Goal: Task Accomplishment & Management: Manage account settings

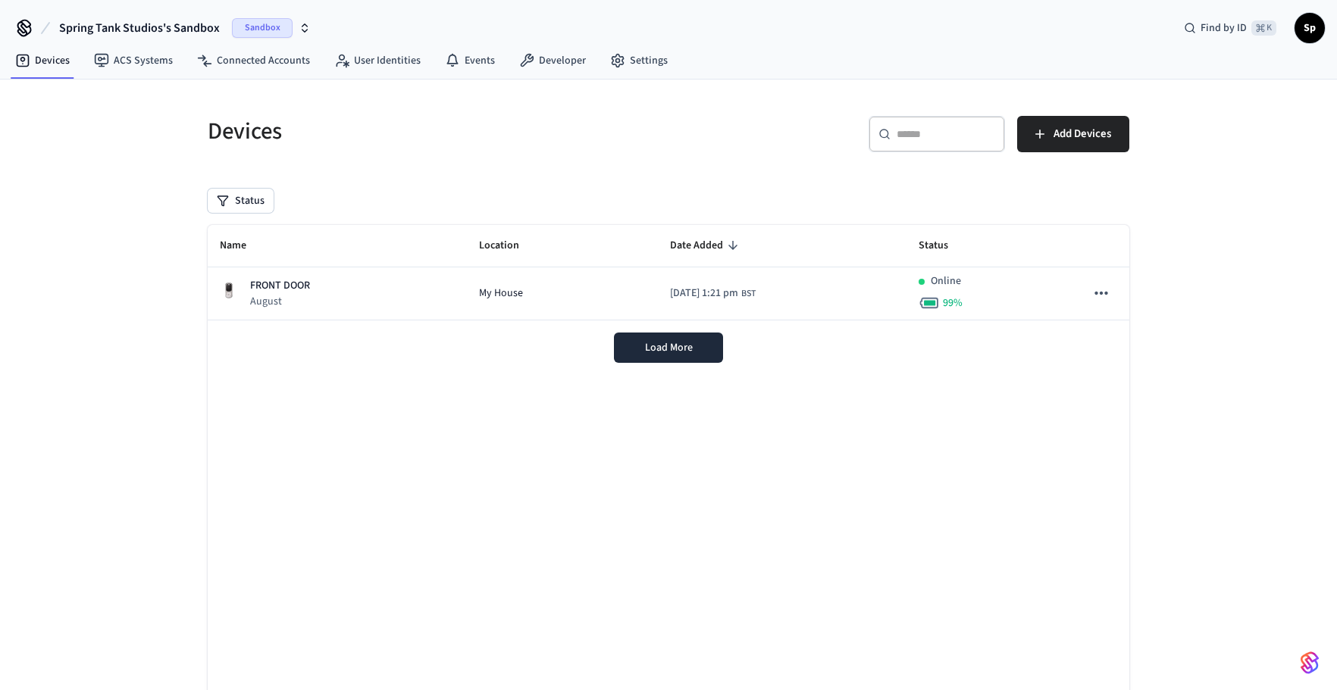
click at [271, 22] on span "Sandbox" at bounding box center [262, 28] width 61 height 20
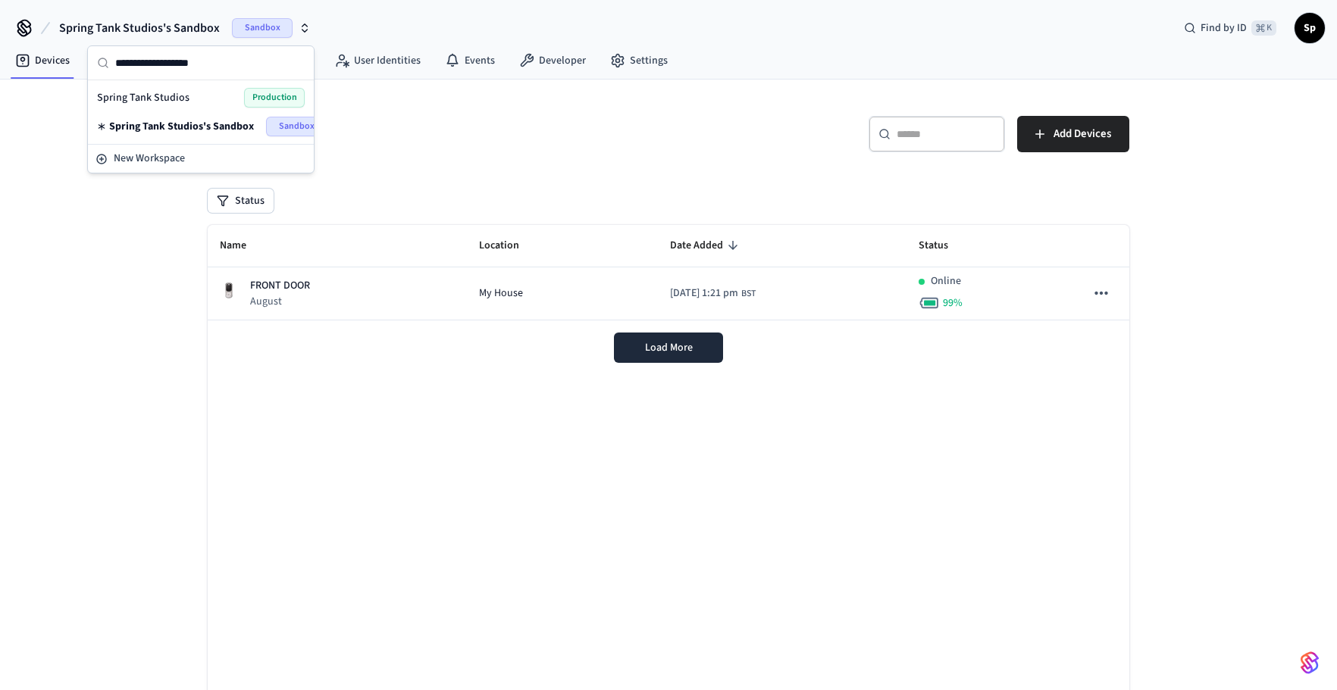
drag, startPoint x: 183, startPoint y: 123, endPoint x: 194, endPoint y: 104, distance: 22.1
click at [194, 104] on div "Spring Tank Studios Production Spring Tank Studios's Sandbox Sandbox" at bounding box center [201, 112] width 220 height 58
click at [190, 97] on div "Spring Tank Studios Production" at bounding box center [201, 98] width 208 height 20
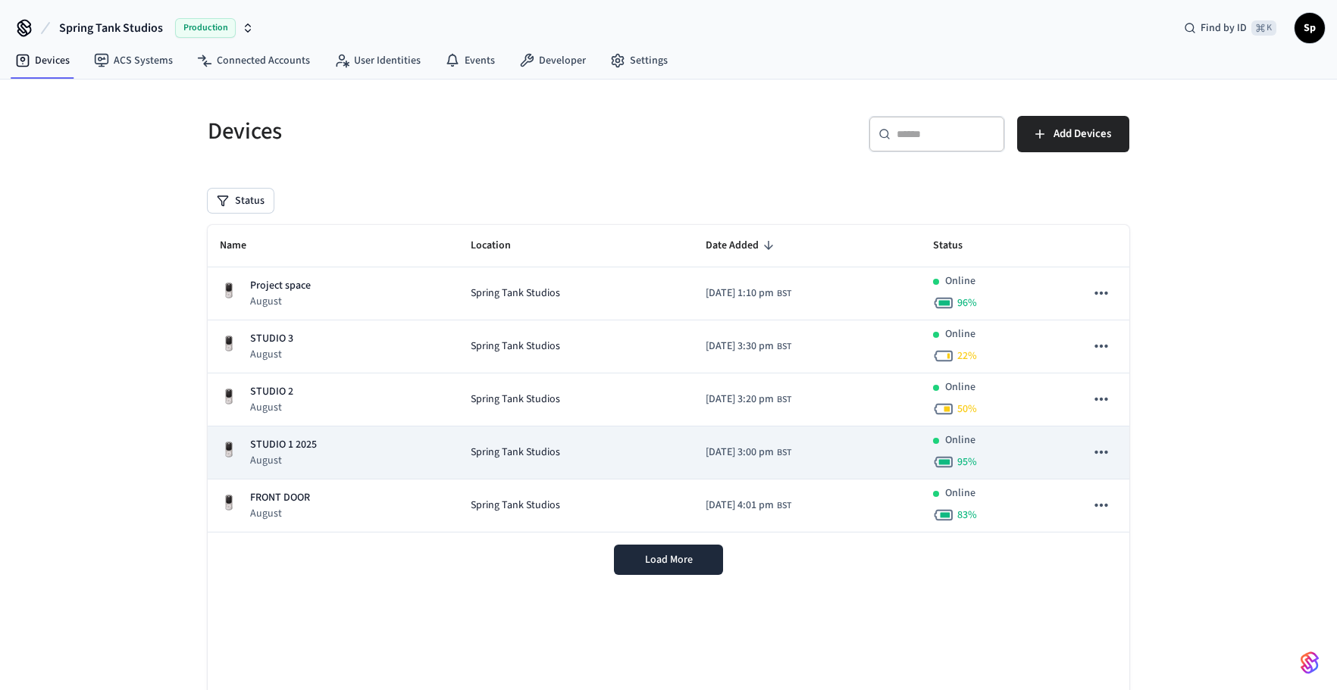
click at [378, 449] on div "STUDIO 1 [DATE]" at bounding box center [333, 452] width 227 height 31
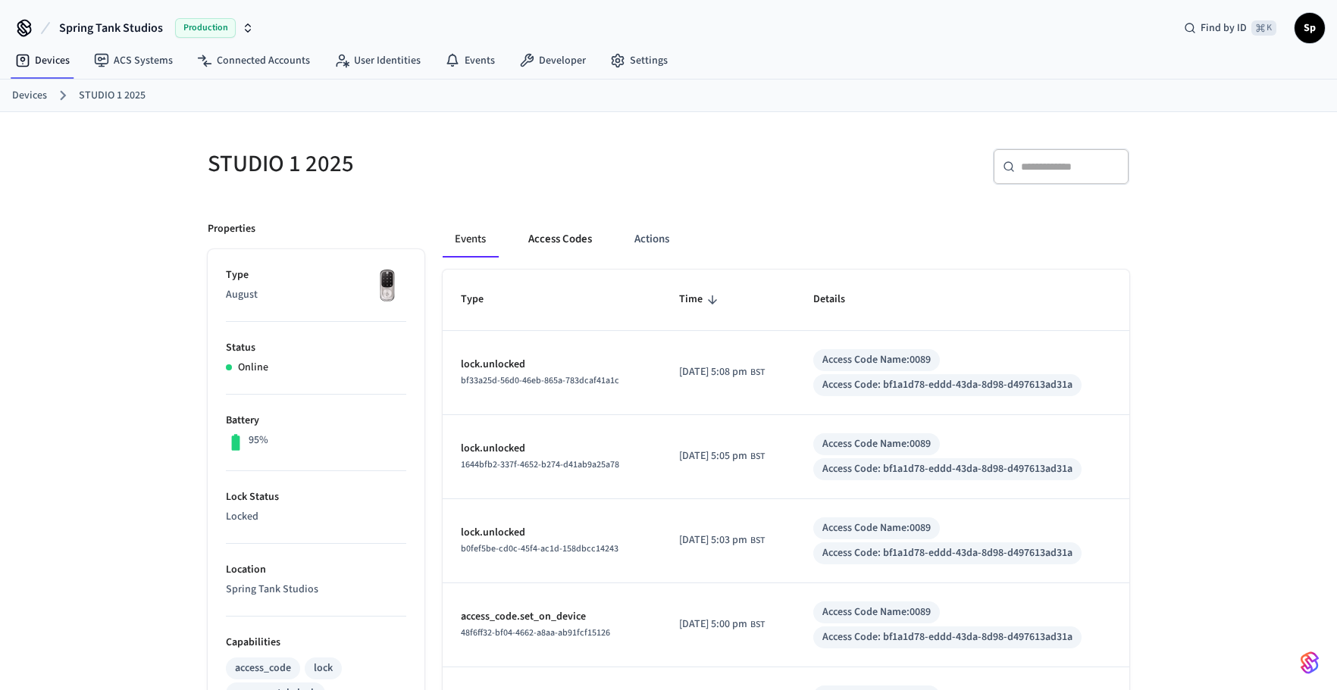
click at [551, 230] on button "Access Codes" at bounding box center [560, 239] width 88 height 36
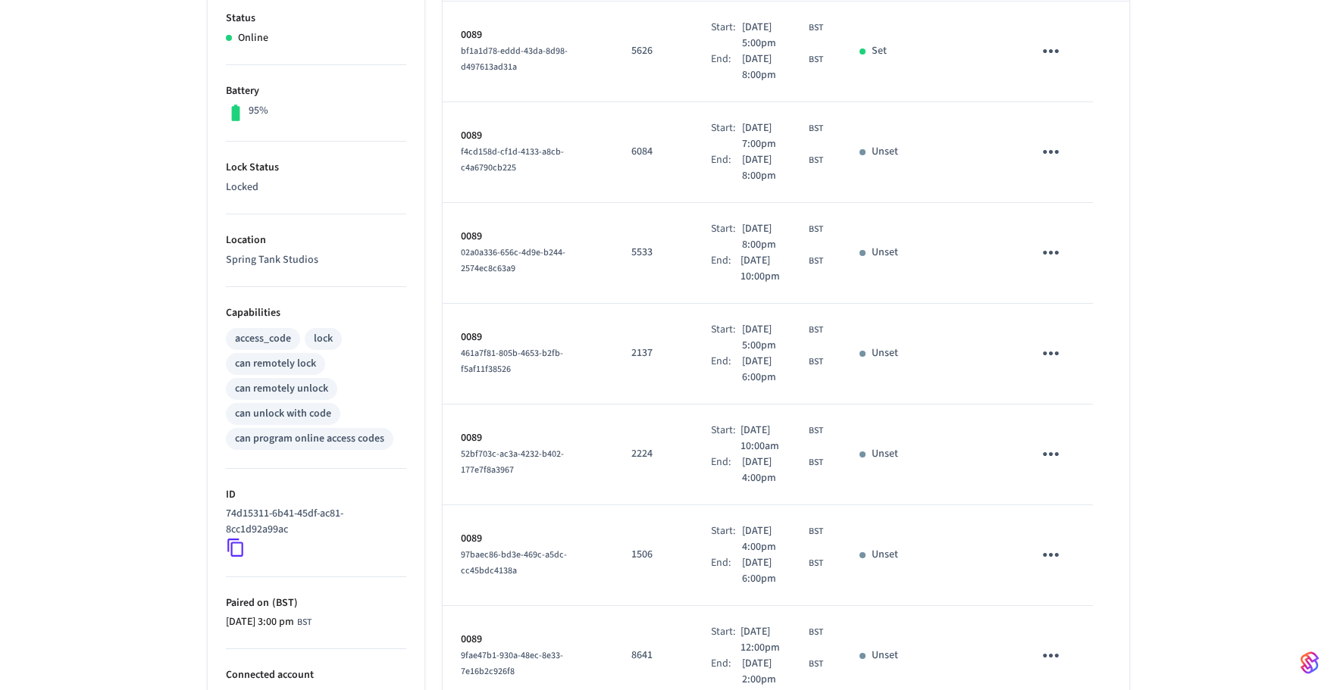
scroll to position [349, 0]
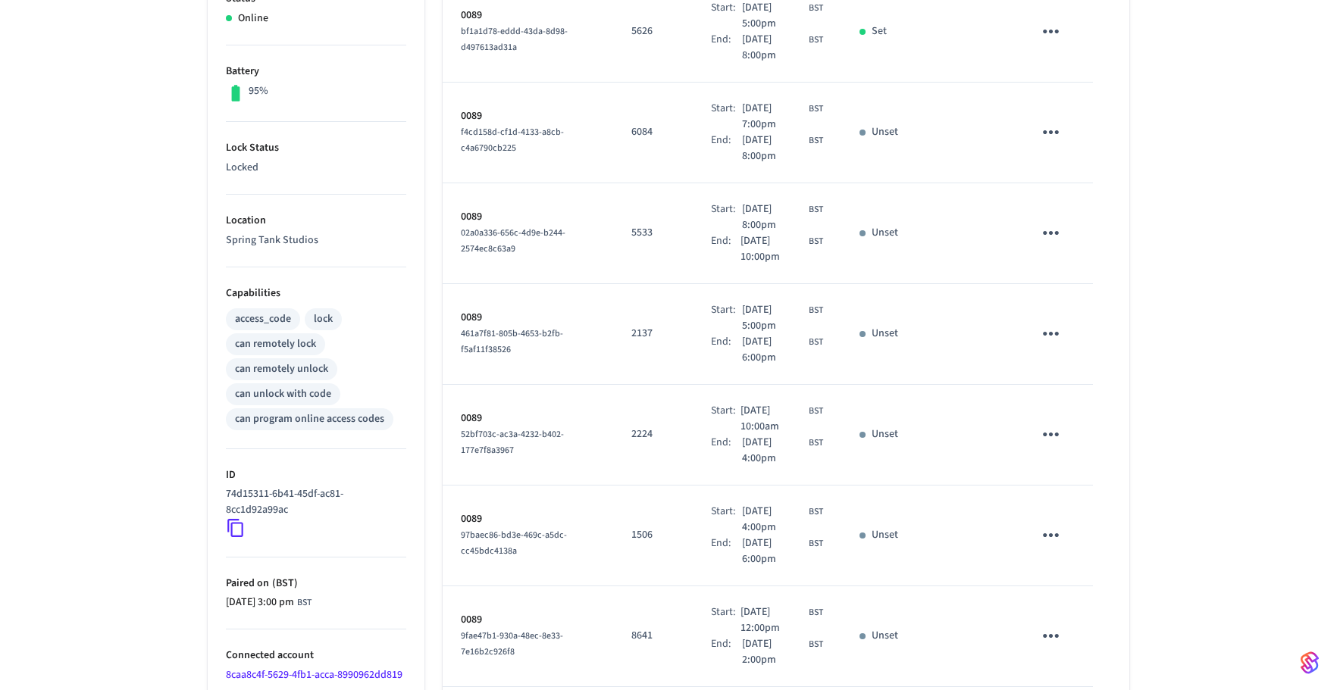
click at [1050, 532] on icon "sticky table" at bounding box center [1050, 535] width 23 height 23
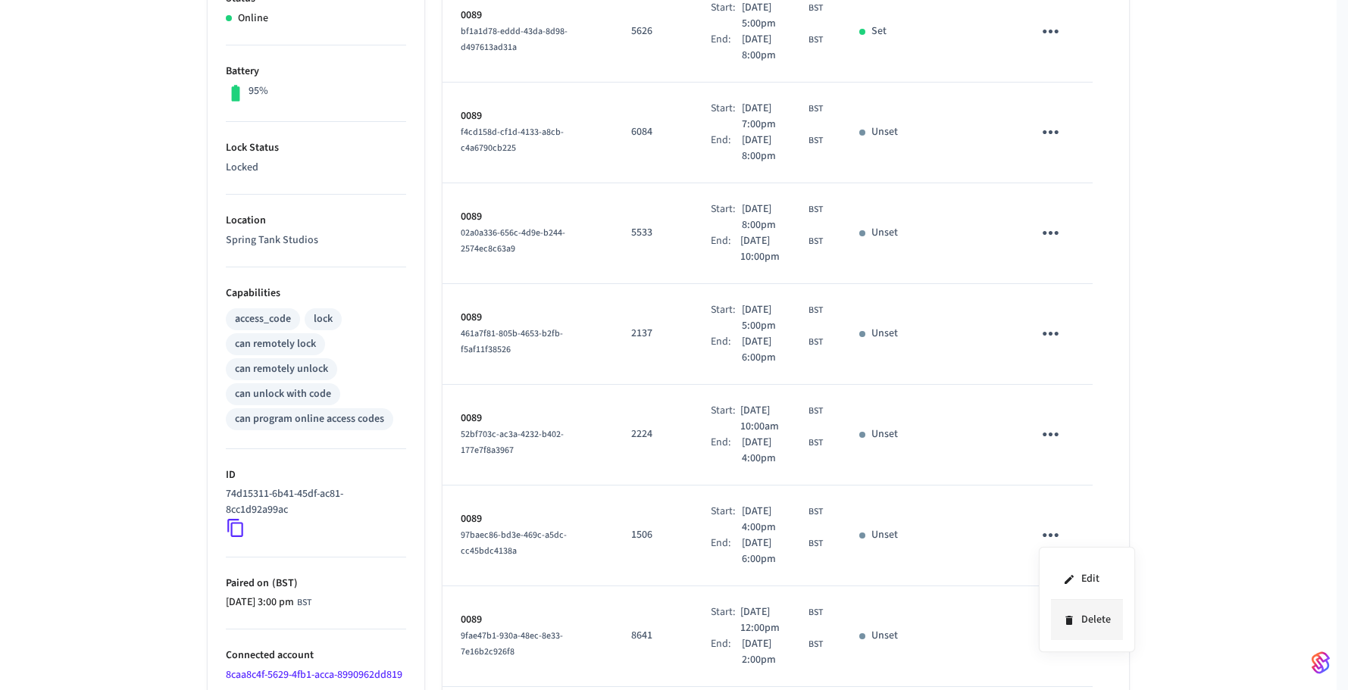
click at [1078, 622] on li "Delete" at bounding box center [1087, 620] width 72 height 40
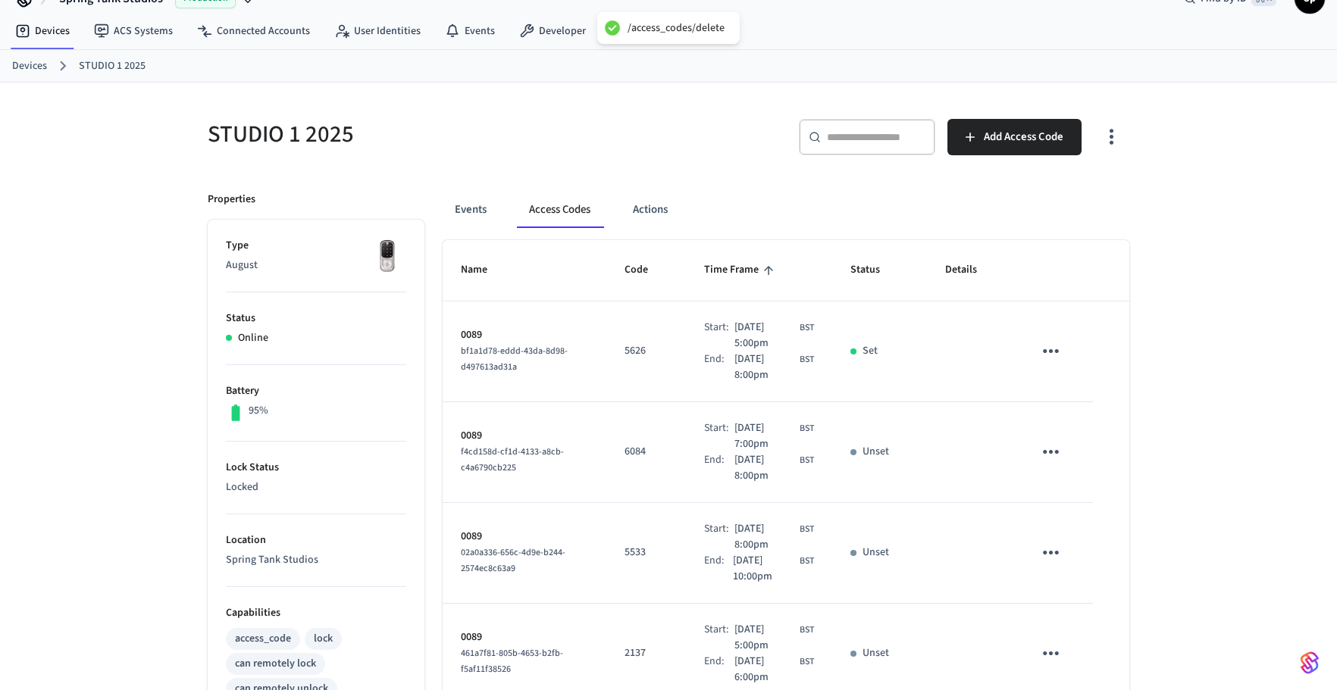
scroll to position [0, 0]
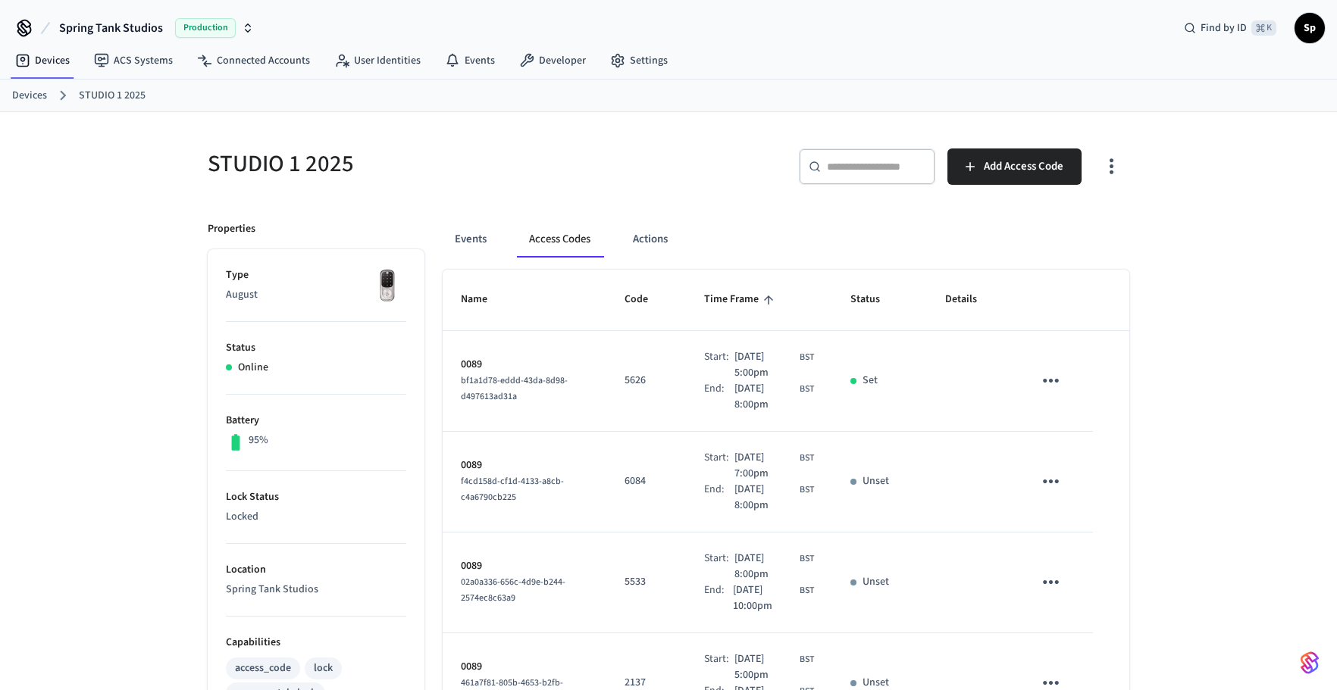
click at [45, 94] on link "Devices" at bounding box center [29, 96] width 35 height 16
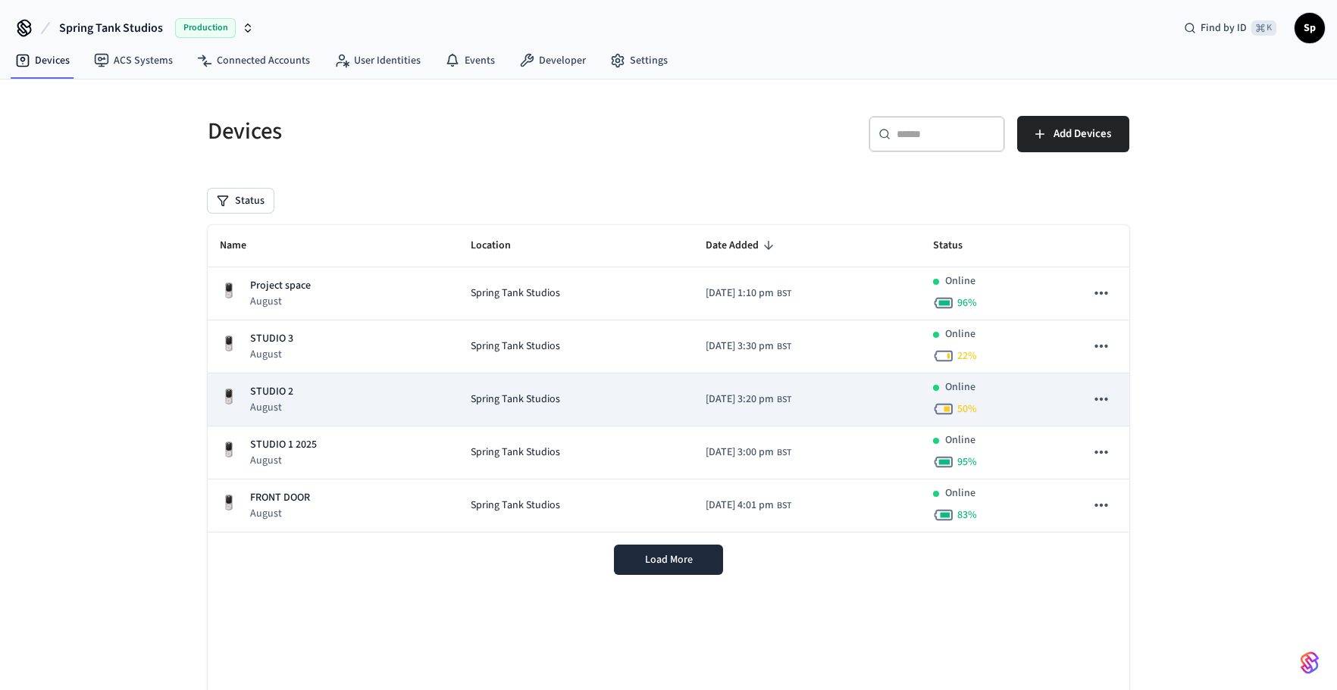
click at [309, 404] on div "STUDIO [DATE]" at bounding box center [333, 399] width 227 height 31
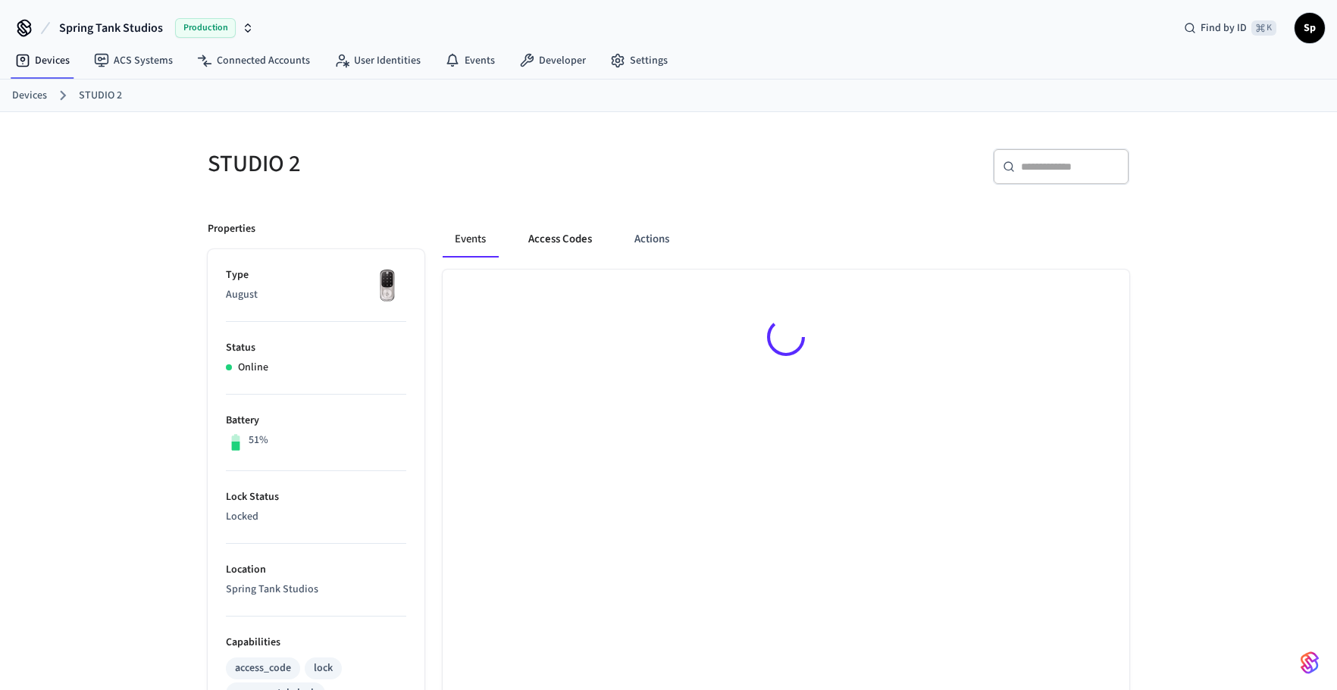
click at [542, 240] on button "Access Codes" at bounding box center [560, 239] width 88 height 36
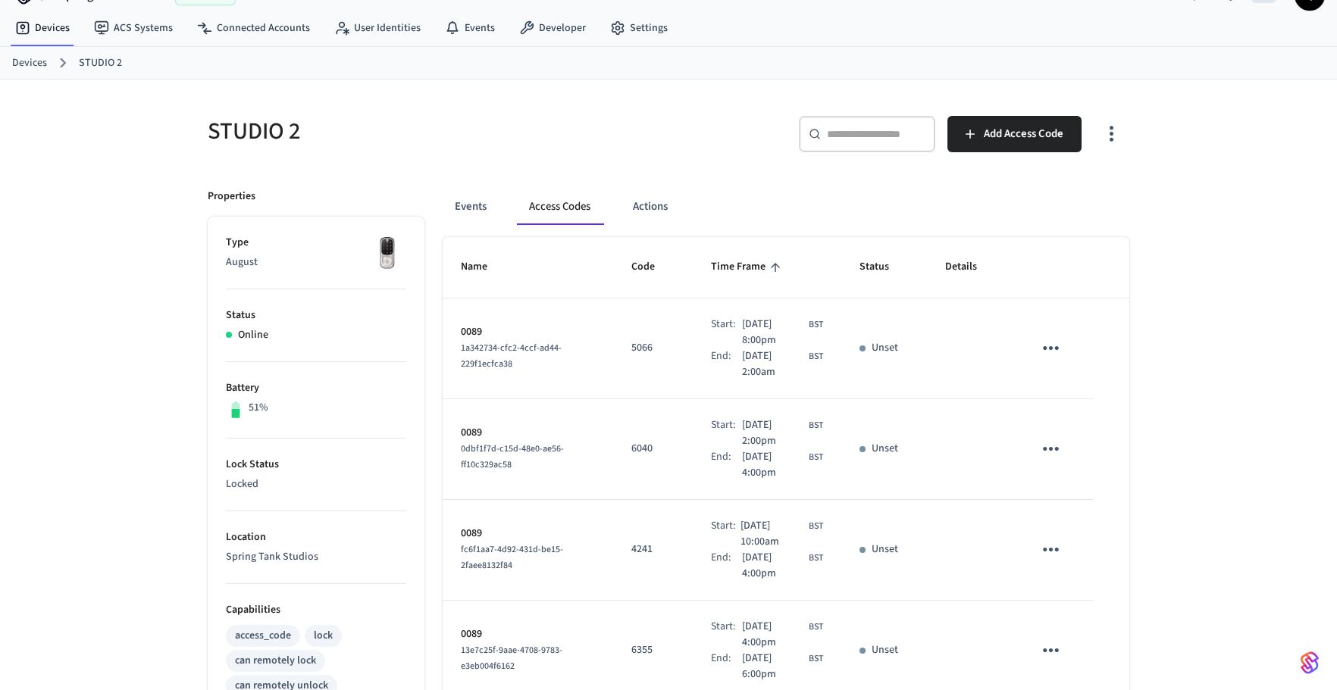
scroll to position [55, 0]
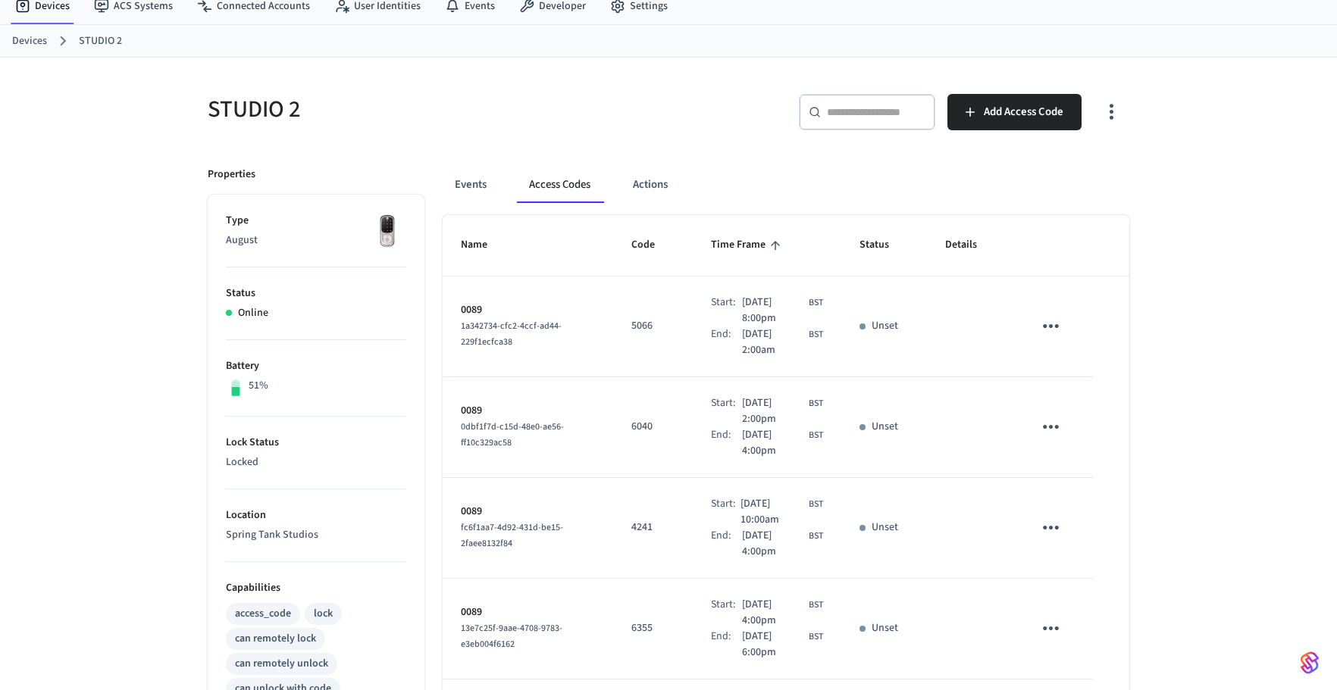
click at [1057, 328] on icon "sticky table" at bounding box center [1050, 325] width 23 height 23
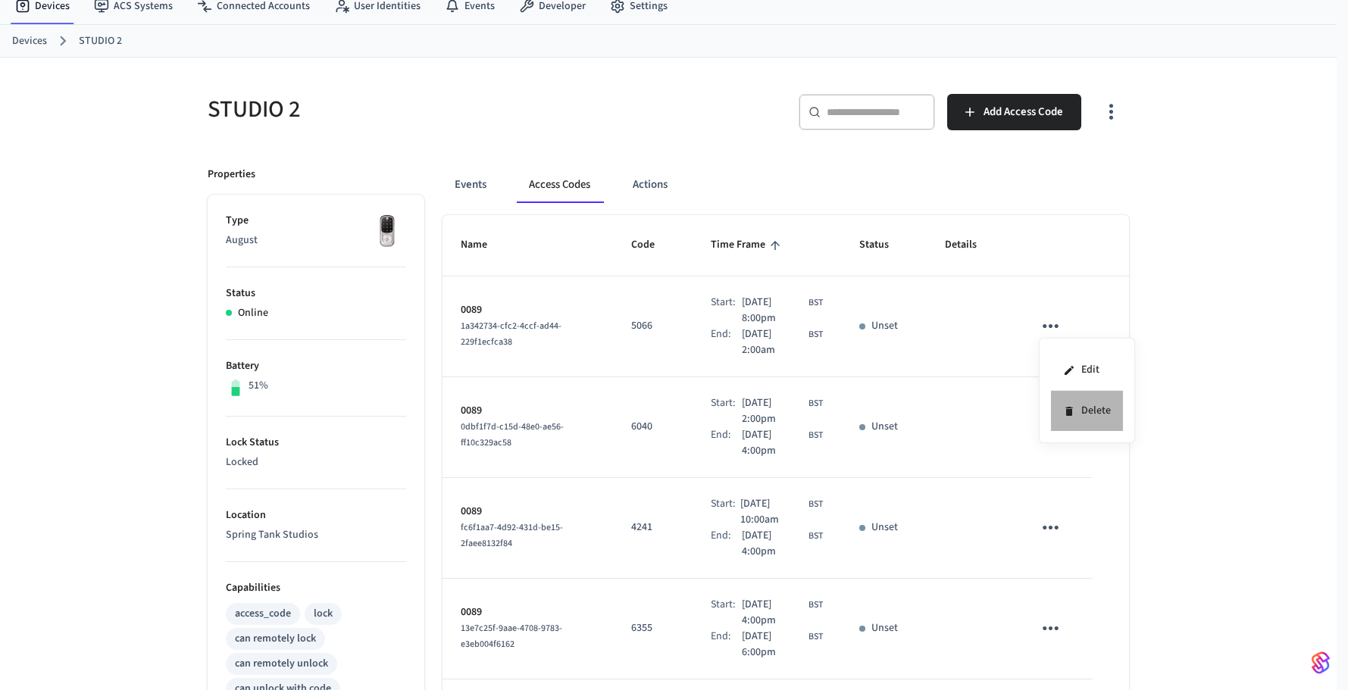
click at [1096, 404] on li "Delete" at bounding box center [1087, 411] width 72 height 40
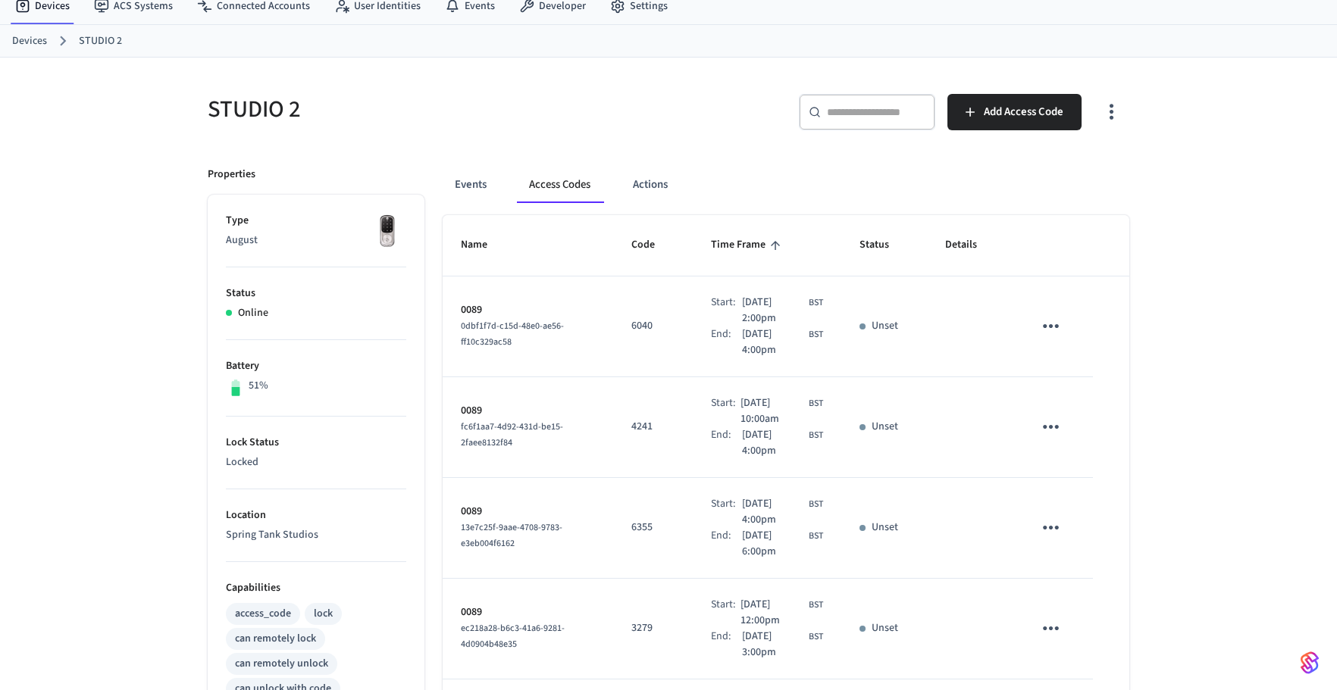
click at [969, 201] on div "Events Access Codes Actions" at bounding box center [786, 185] width 687 height 36
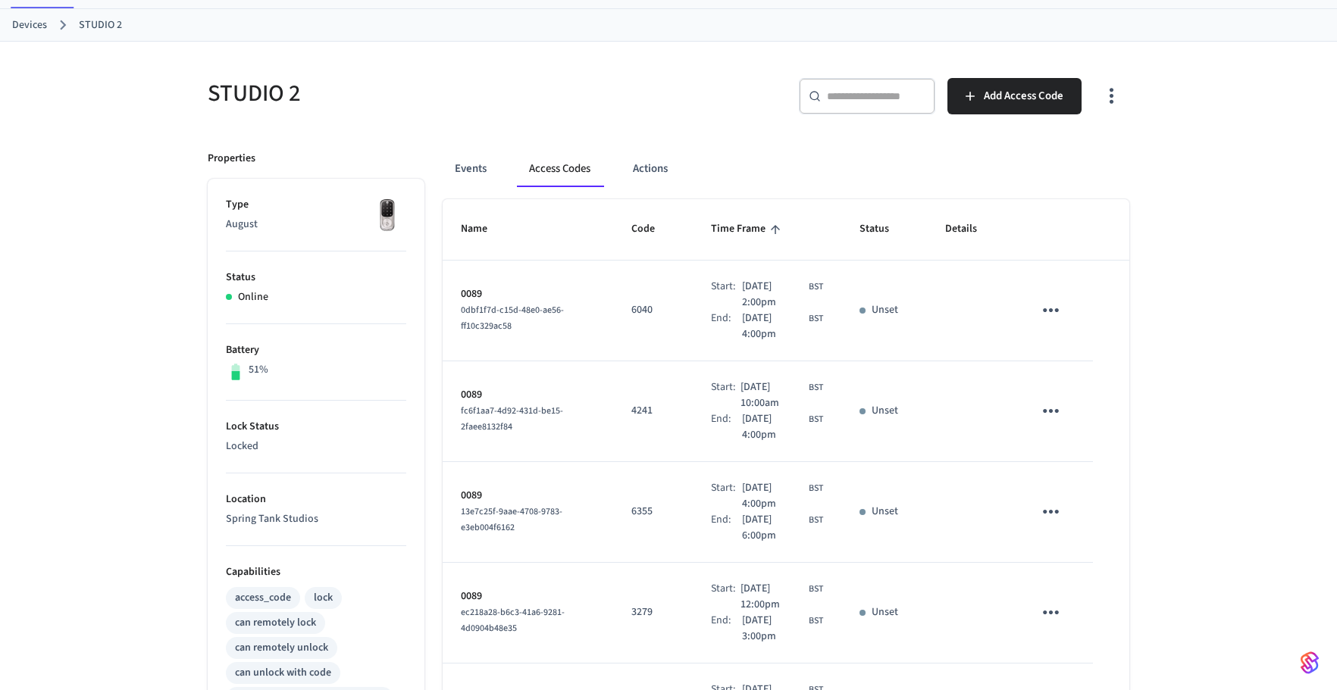
scroll to position [0, 0]
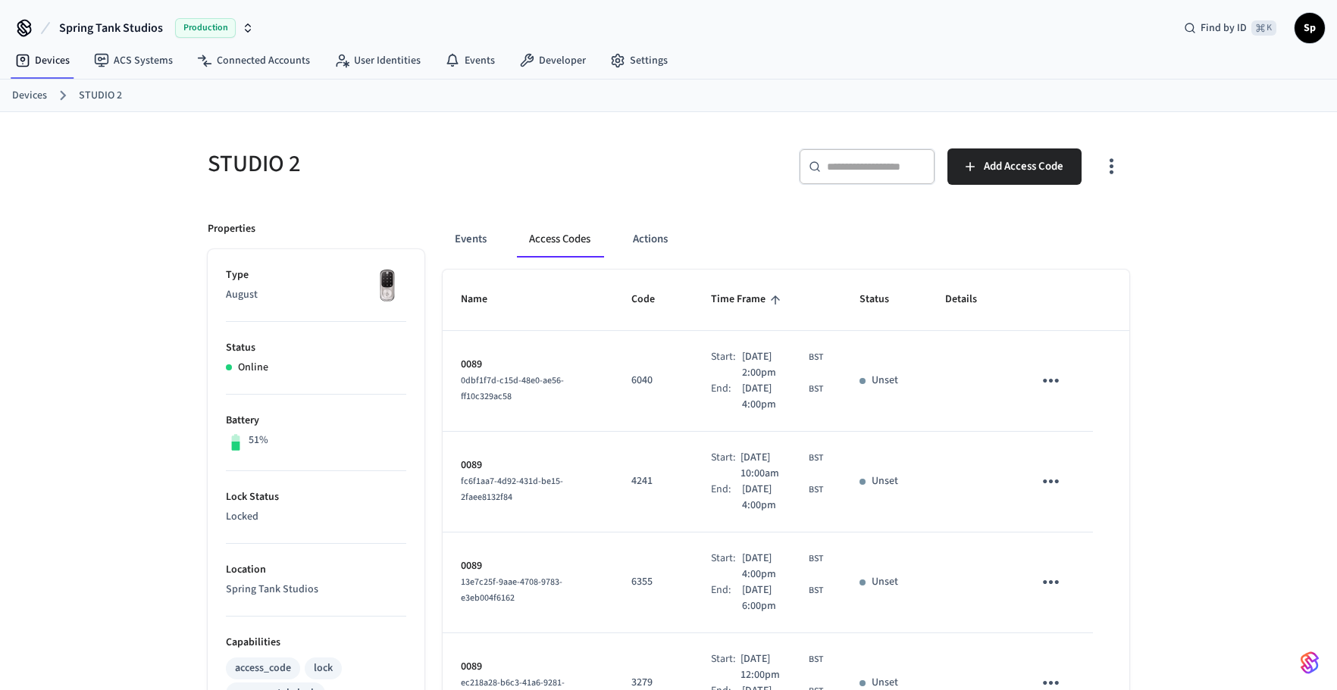
click at [20, 94] on link "Devices" at bounding box center [29, 96] width 35 height 16
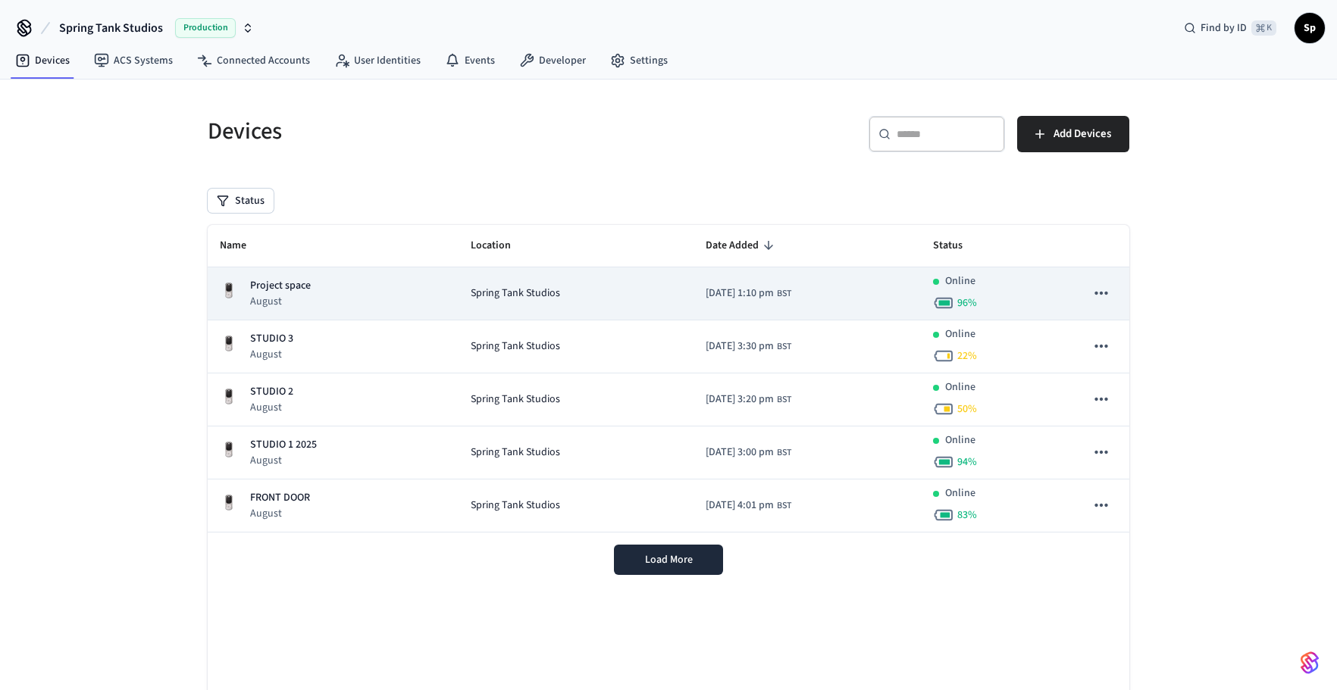
click at [277, 281] on p "Project space" at bounding box center [280, 286] width 61 height 16
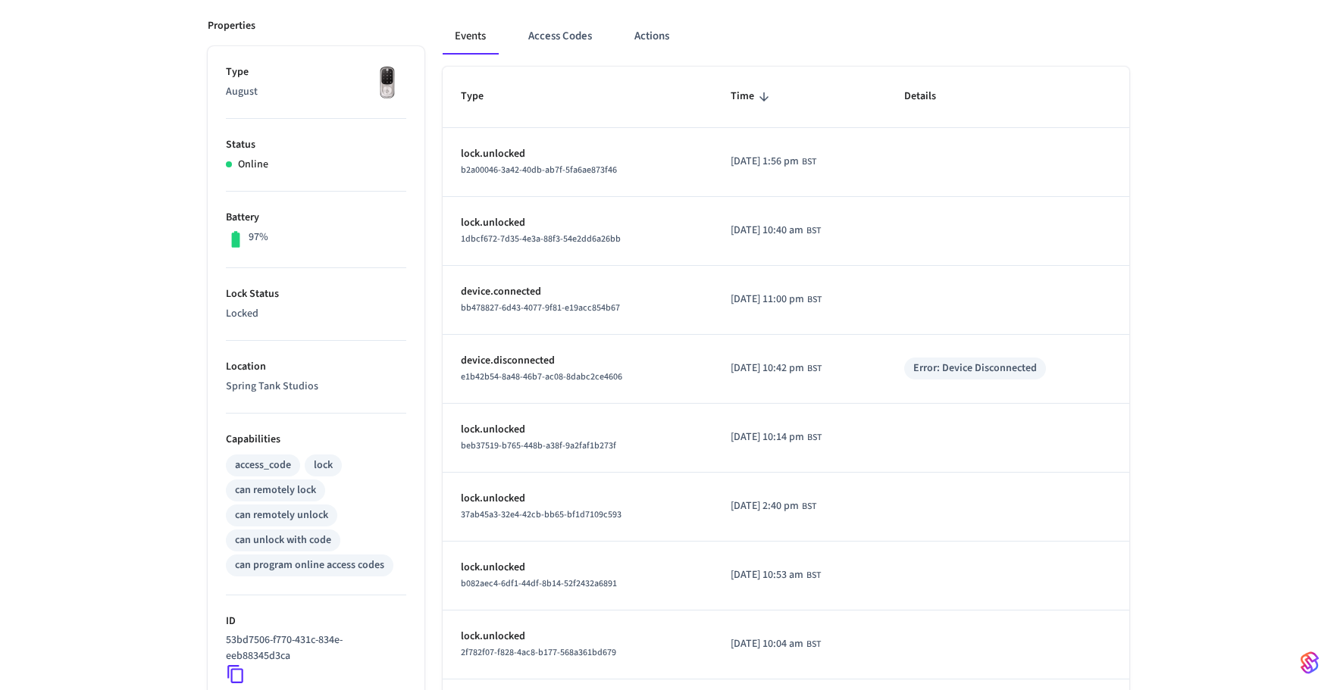
scroll to position [371, 0]
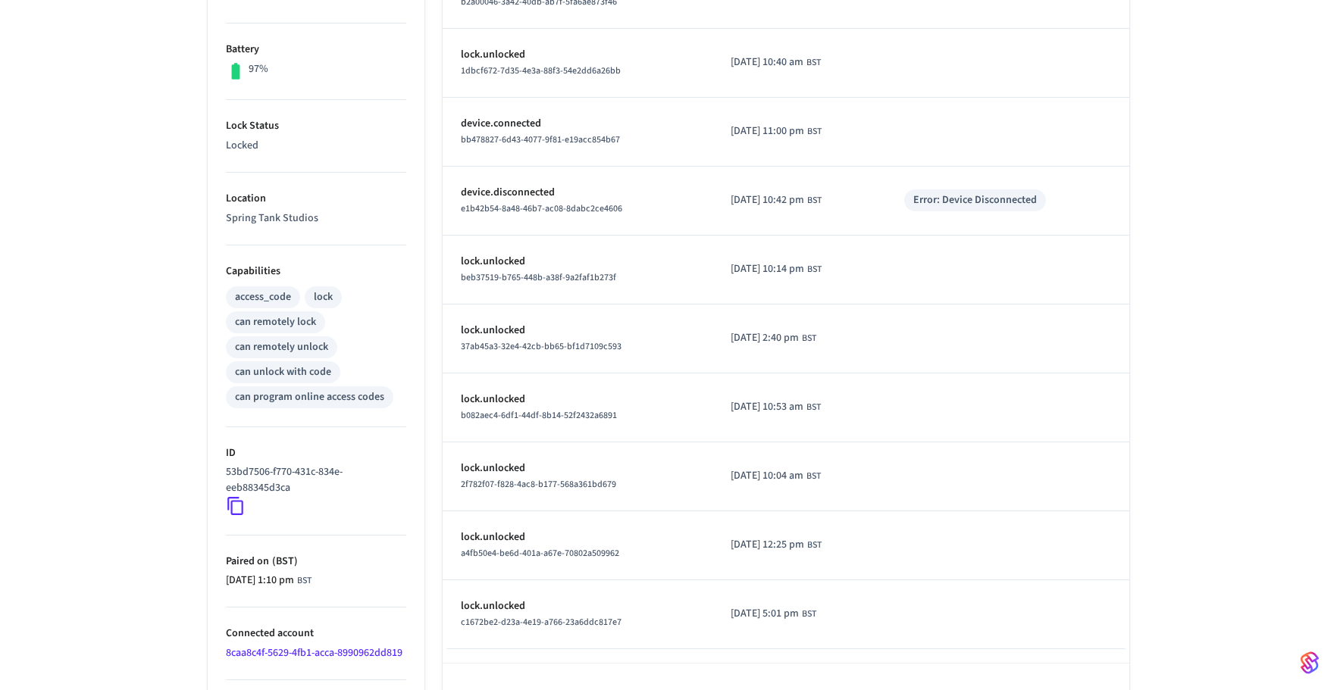
click at [230, 508] on icon at bounding box center [236, 506] width 20 height 20
click at [238, 506] on icon at bounding box center [236, 506] width 20 height 20
